Goal: Information Seeking & Learning: Learn about a topic

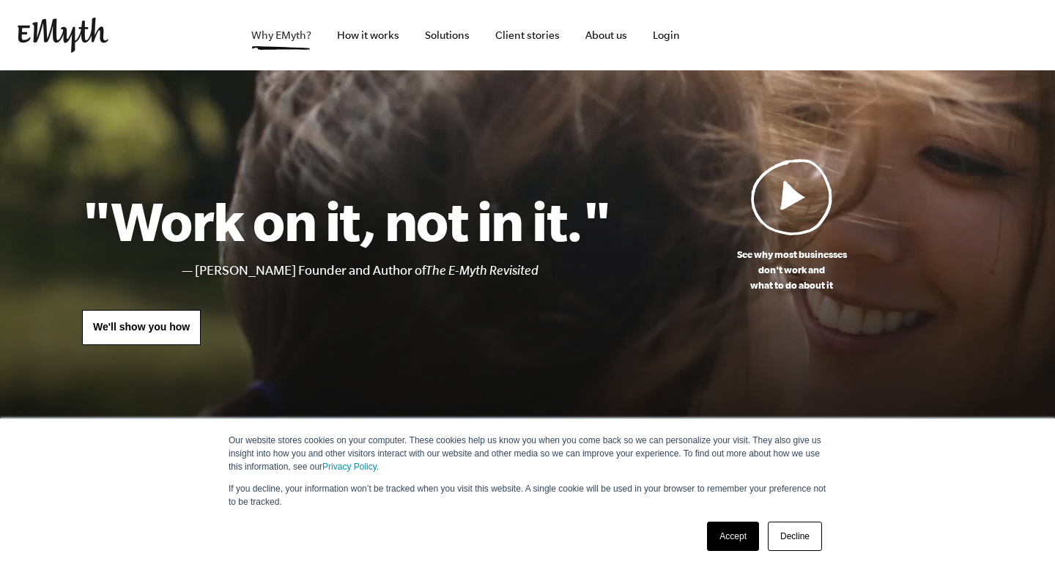
click at [265, 40] on link "Why EMyth?" at bounding box center [282, 35] width 84 height 70
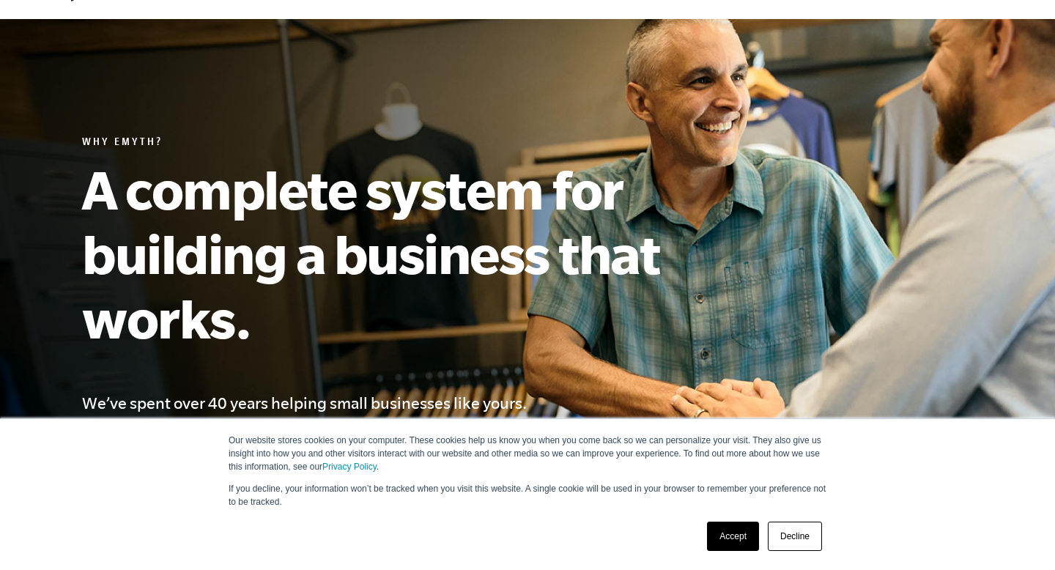
scroll to position [60, 0]
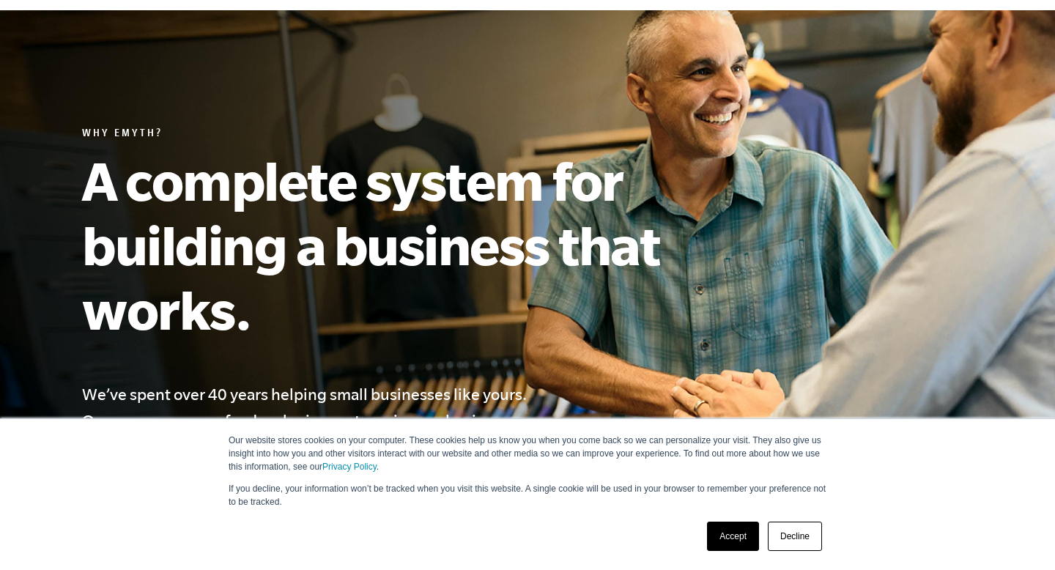
click at [739, 533] on link "Accept" at bounding box center [733, 536] width 52 height 29
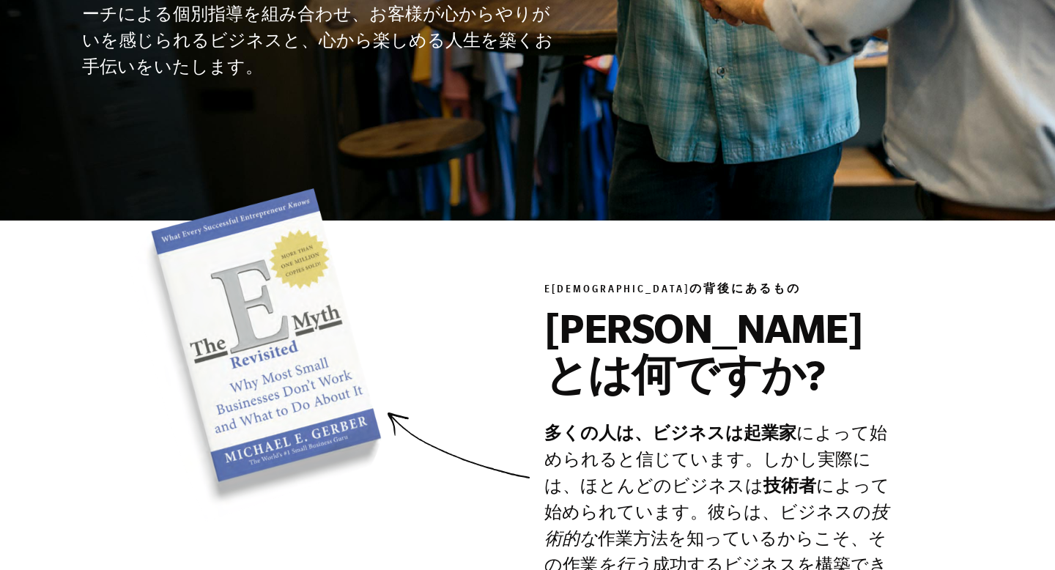
scroll to position [744, 0]
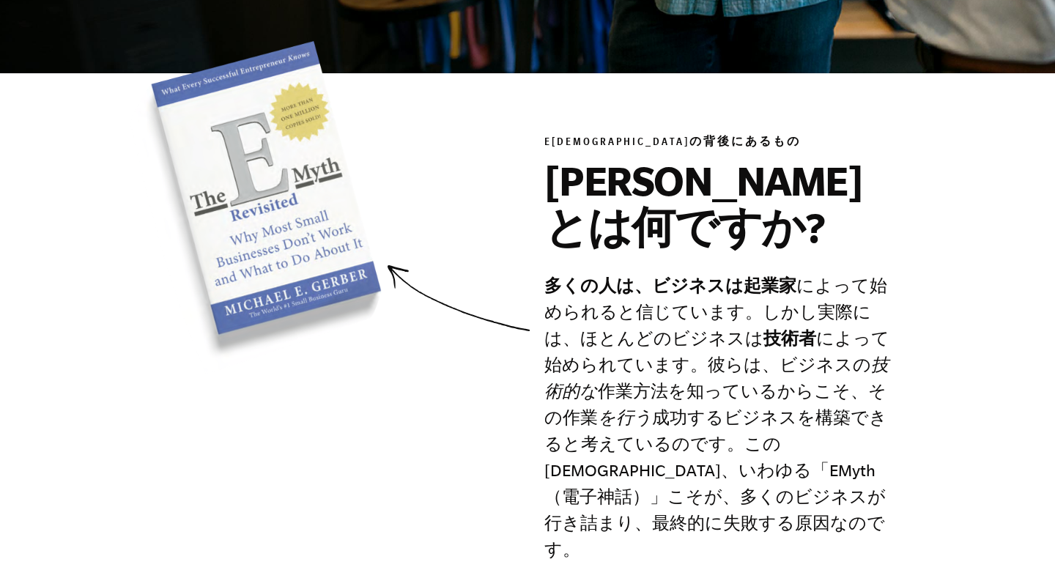
click at [544, 273] on div "E神話の背後にあるもの EMythとは何ですか? 多くの人は、ビジネスは起業家 によって始められると信じています 。しかし実際には、ほとんどのビジネスは 技術…" at bounding box center [723, 302] width 358 height 522
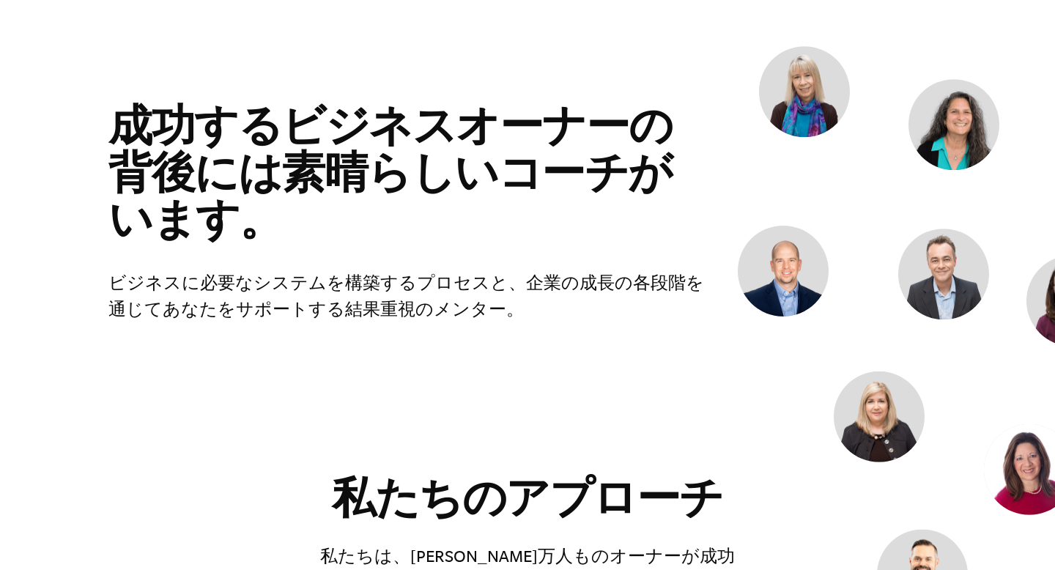
scroll to position [1350, 0]
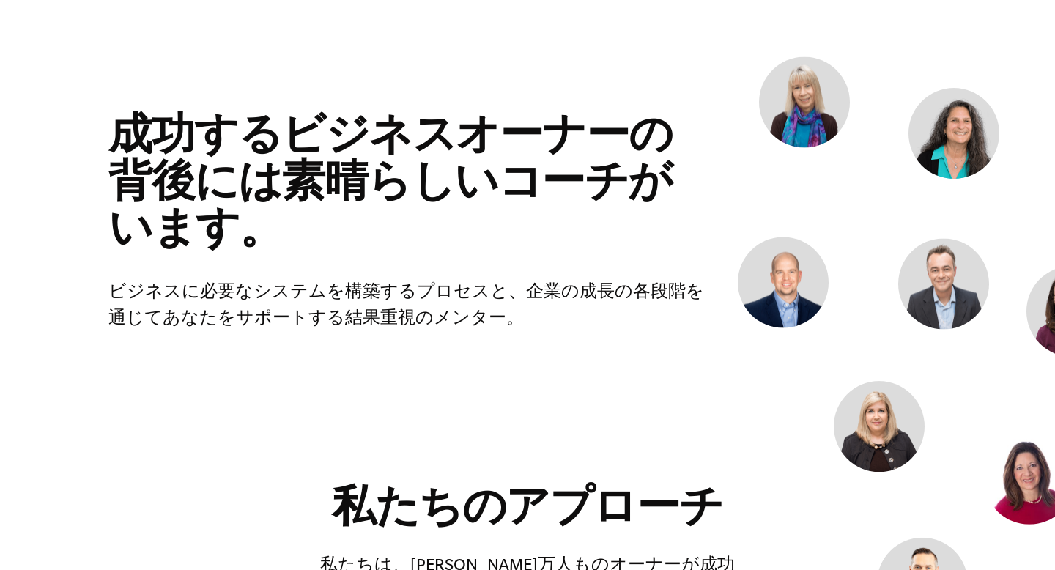
click at [936, 88] on img at bounding box center [954, 133] width 91 height 91
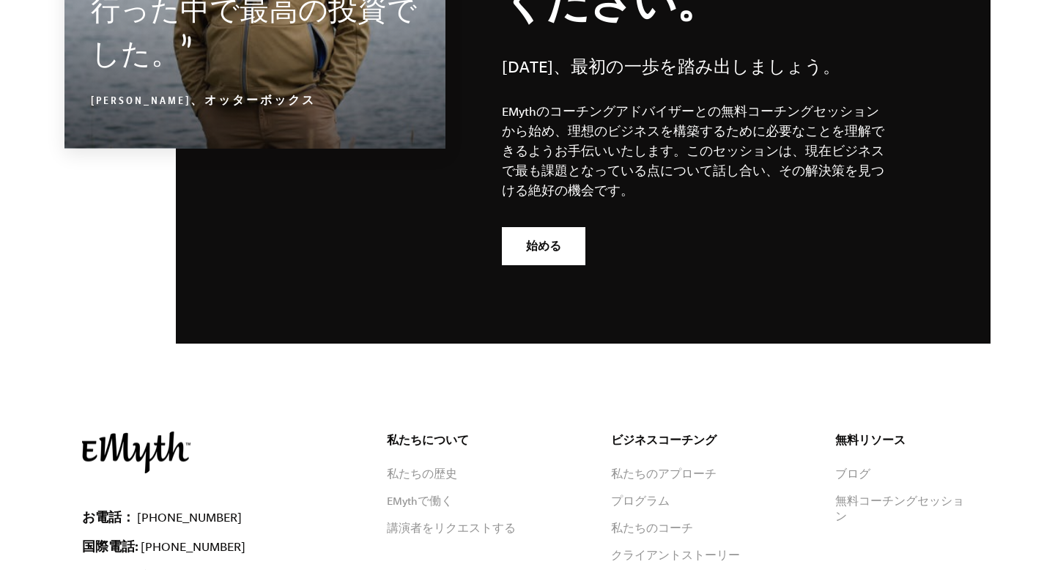
scroll to position [5123, 0]
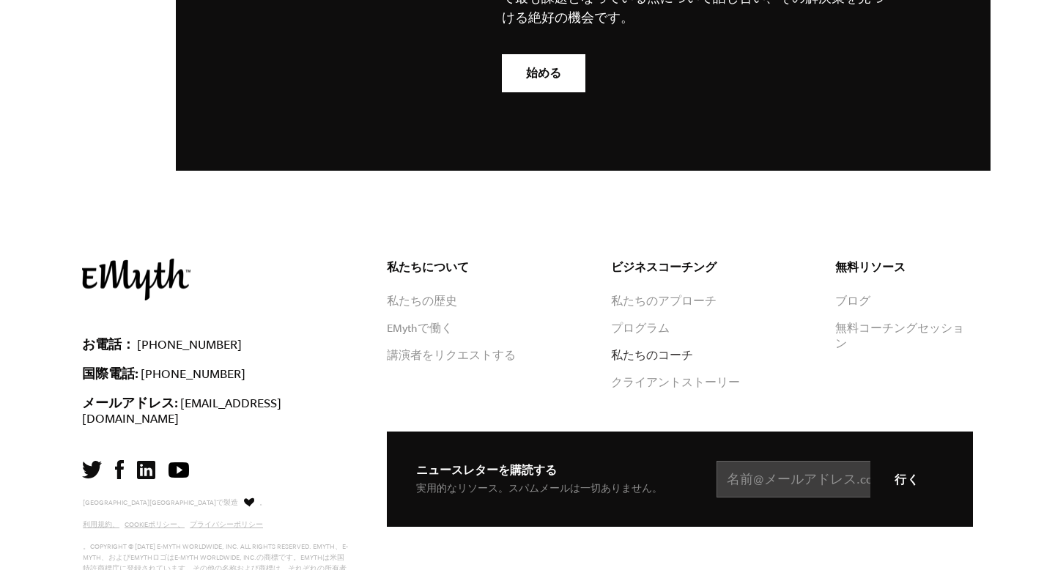
click at [653, 349] on font "私たちのコーチ" at bounding box center [652, 355] width 82 height 12
